Goal: Find specific page/section: Locate item on page

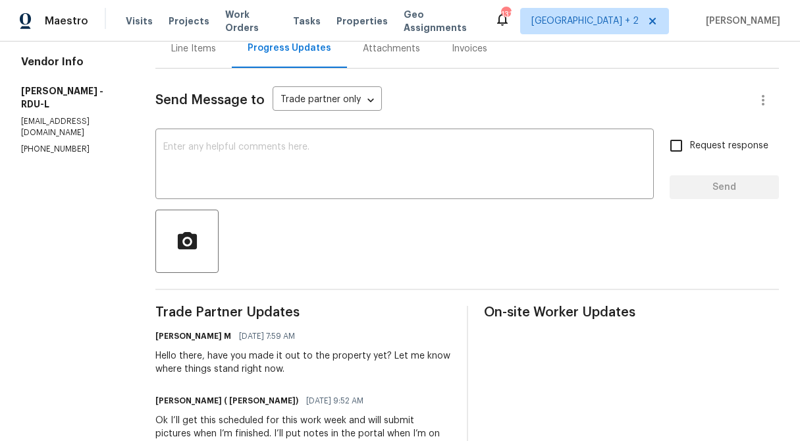
scroll to position [153, 0]
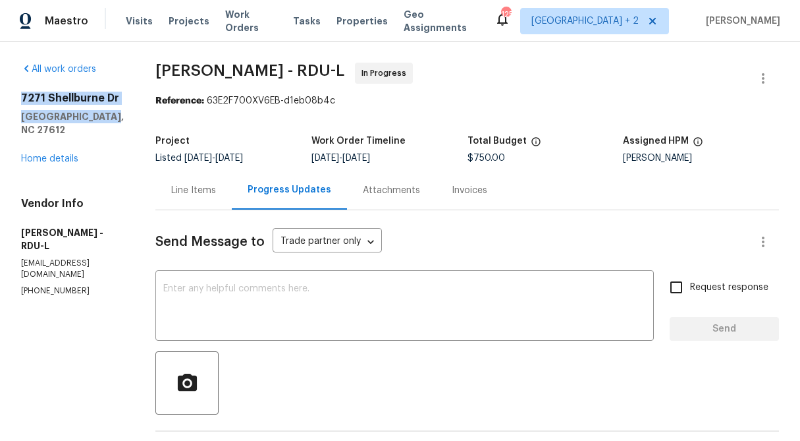
drag, startPoint x: 107, startPoint y: 112, endPoint x: 9, endPoint y: 94, distance: 100.4
copy div "[STREET_ADDRESS][PERSON_NAME]"
